Goal: Task Accomplishment & Management: Manage account settings

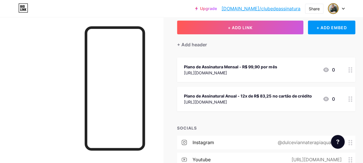
scroll to position [57, 0]
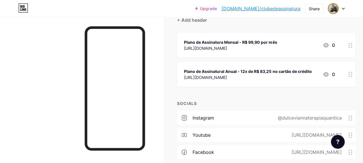
click at [299, 71] on div "Plano de Assinatural Anual - 12x de R$ 83,25 no cartão de crédito" at bounding box center [248, 72] width 128 height 6
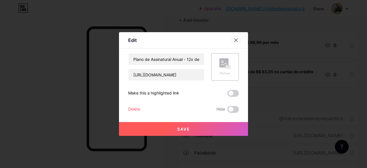
click at [236, 40] on icon at bounding box center [236, 40] width 5 height 5
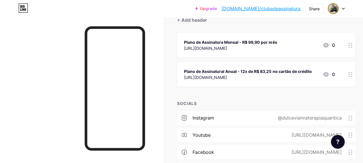
click at [256, 74] on div "Plano de Assinatural Anual - 12x de R$ 83,25 no cartão de crédito" at bounding box center [248, 72] width 128 height 6
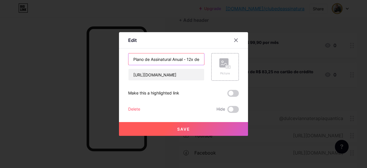
click at [170, 61] on input "Plano de Assinatural Anual - 12x de R$ 83,25 no cartão de crédito" at bounding box center [166, 58] width 76 height 11
click at [185, 60] on input "Plano de Assinatural Anual - 12x de R$ 83,25 no cartão de crédito" at bounding box center [166, 58] width 76 height 11
type input "Plano de Assinatural Anual"
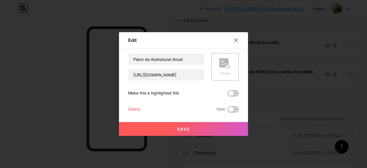
click at [207, 128] on button "Save" at bounding box center [183, 129] width 129 height 14
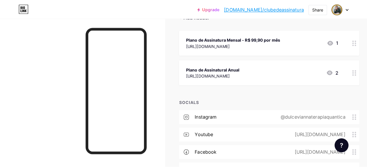
scroll to position [29, 0]
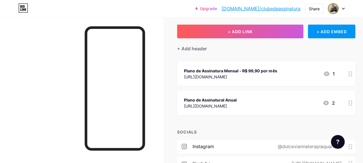
click at [309, 101] on div "Plano de Assinatural Anual [URL][DOMAIN_NAME] 2" at bounding box center [259, 103] width 151 height 13
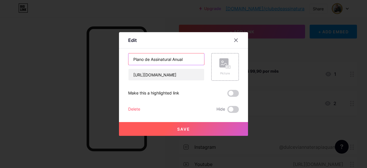
click at [186, 60] on input "Plano de Assinatural Anual" at bounding box center [166, 58] width 76 height 11
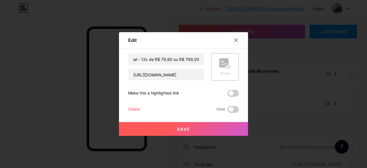
scroll to position [0, 0]
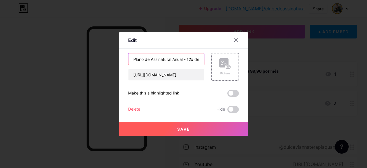
click at [185, 62] on input "Plano de Assinatural Anual - 12x de R$ 79,90 ou R$ 799,00" at bounding box center [166, 58] width 76 height 11
type input "Plano de Assinatural Anual - 12x de R$ 79,90 ou R$ 799,00"
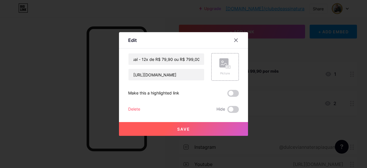
click at [199, 131] on button "Save" at bounding box center [183, 129] width 129 height 14
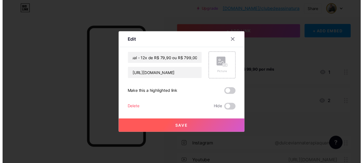
scroll to position [0, 0]
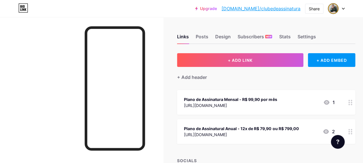
click at [294, 133] on div "[URL][DOMAIN_NAME]" at bounding box center [241, 135] width 115 height 6
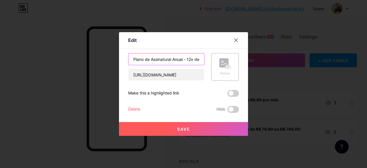
click at [193, 64] on input "Plano de Assinatural Anual - 12x de R$ 79,90 ou R$ 799,00" at bounding box center [166, 58] width 76 height 11
type input "Plano de Assinatural Anual - 12x de R$ 79,90 ou R$ 799,00 a vista"
click at [188, 128] on button "Save" at bounding box center [183, 129] width 129 height 14
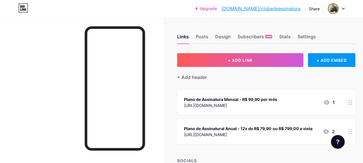
click at [267, 9] on link "[DOMAIN_NAME]/clubedeassinatura" at bounding box center [260, 8] width 79 height 7
click at [295, 135] on div "[URL][DOMAIN_NAME]" at bounding box center [248, 135] width 128 height 6
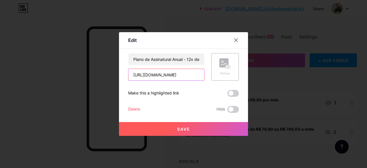
click at [175, 77] on input "[URL][DOMAIN_NAME]" at bounding box center [166, 74] width 76 height 11
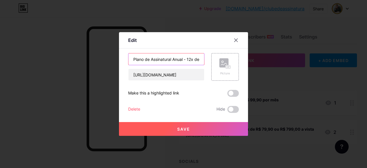
click at [185, 61] on input "Plano de Assinatural Anual - 12x de R$ 79,90 ou R$ 799,00 a vista" at bounding box center [166, 58] width 76 height 11
type input "Plano de Assinatural Anual - 12x de R$ 79,90 ou R$ 799,00 à vista"
click at [195, 133] on button "Save" at bounding box center [183, 129] width 129 height 14
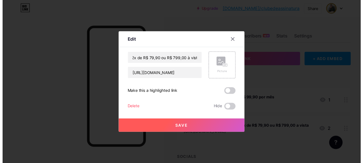
scroll to position [0, 0]
